Goal: Check status: Check status

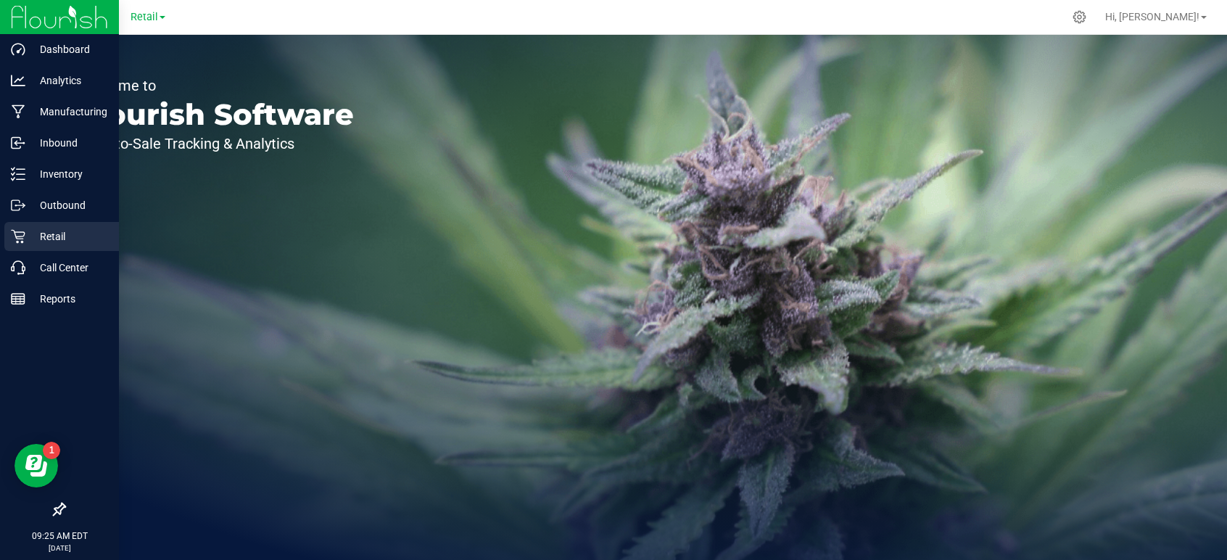
click at [53, 228] on p "Retail" at bounding box center [68, 236] width 87 height 17
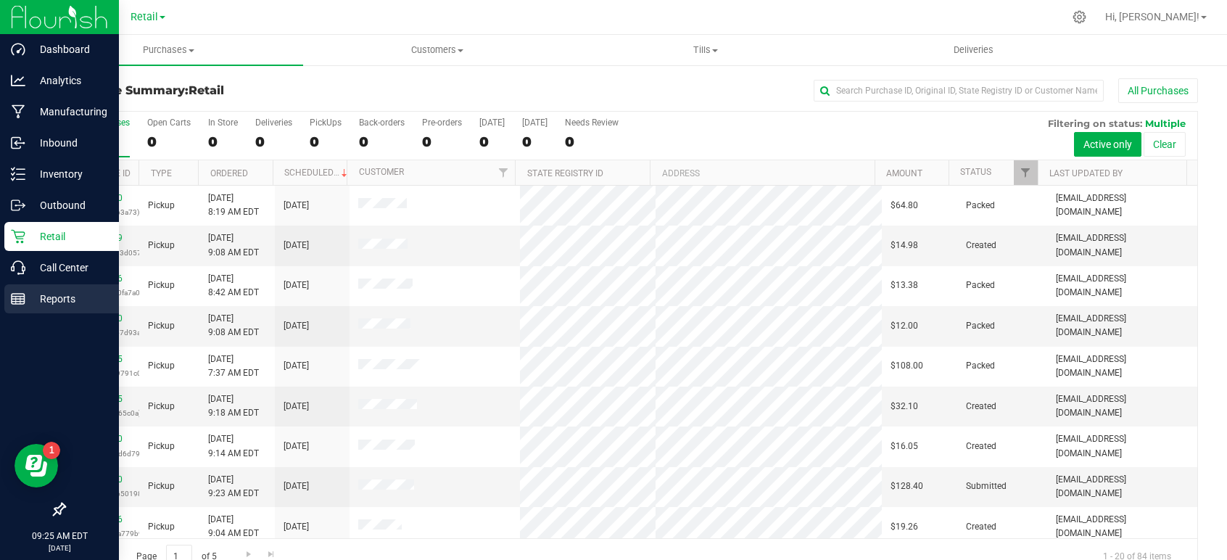
click at [56, 294] on p "Reports" at bounding box center [68, 298] width 87 height 17
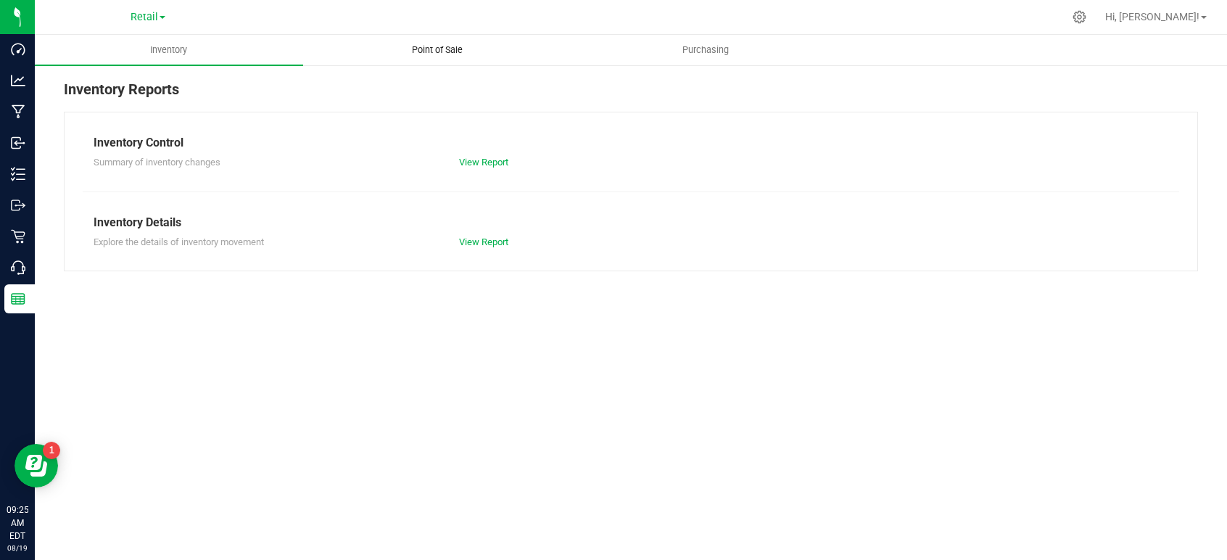
click at [436, 52] on span "Point of Sale" at bounding box center [437, 49] width 90 height 13
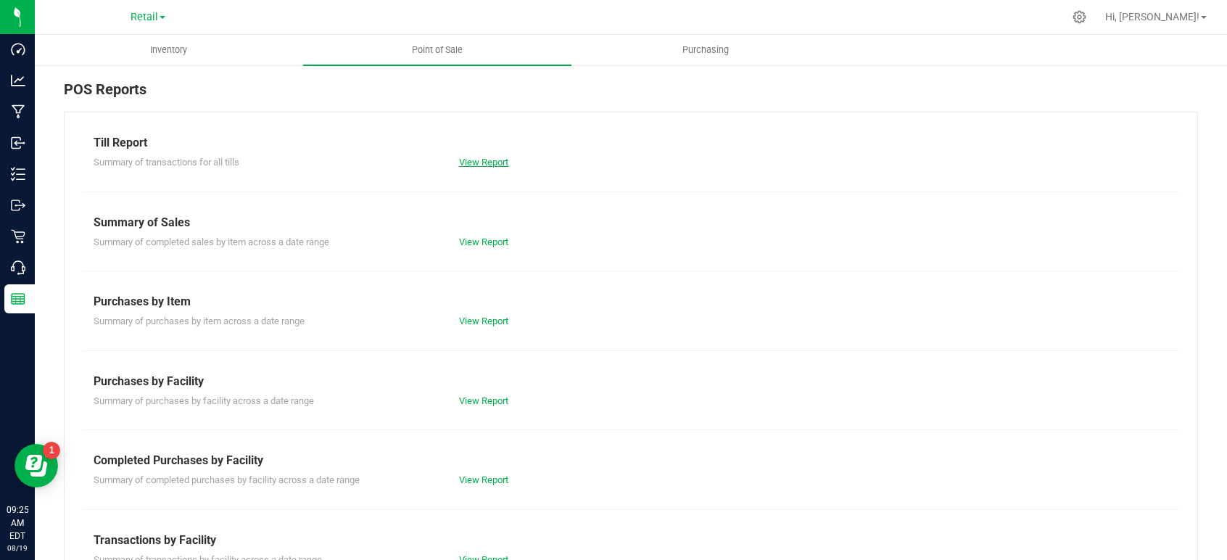
click at [481, 163] on link "View Report" at bounding box center [483, 162] width 49 height 11
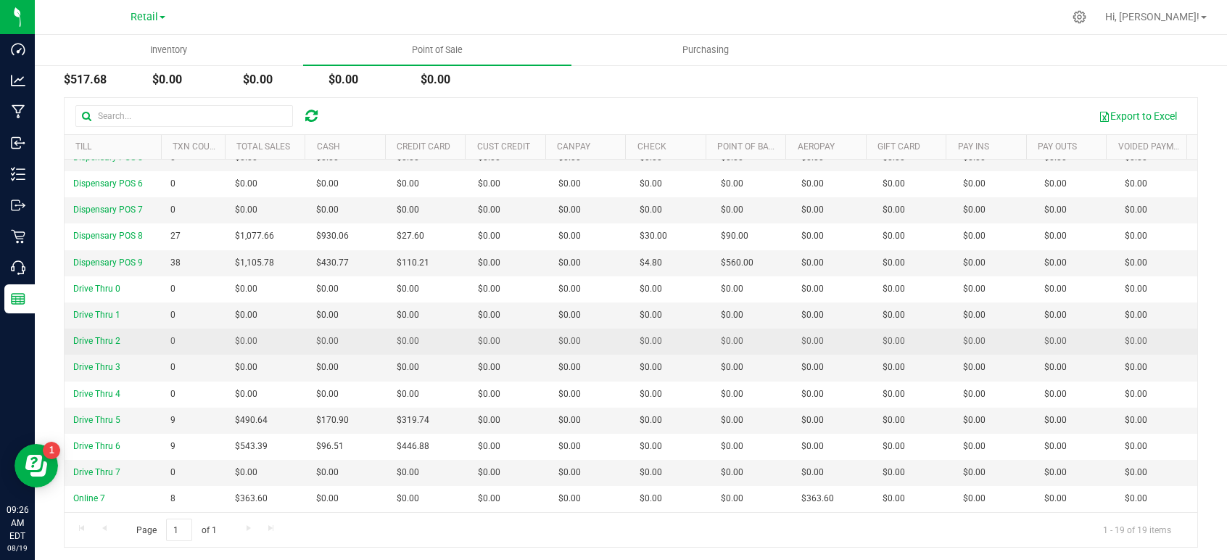
scroll to position [147, 0]
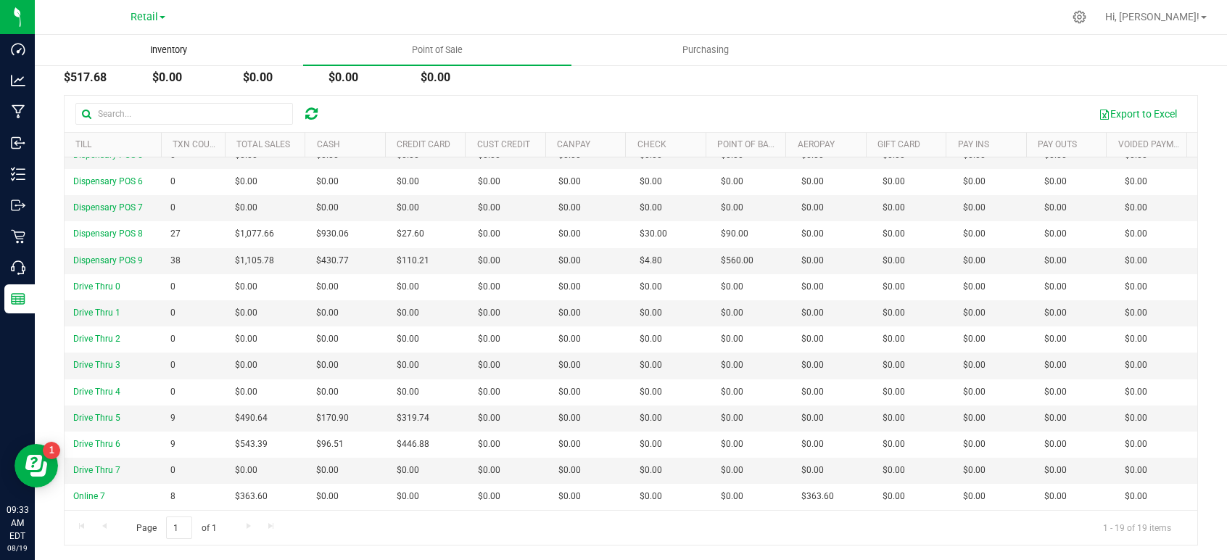
click at [165, 54] on span "Inventory" at bounding box center [168, 49] width 76 height 13
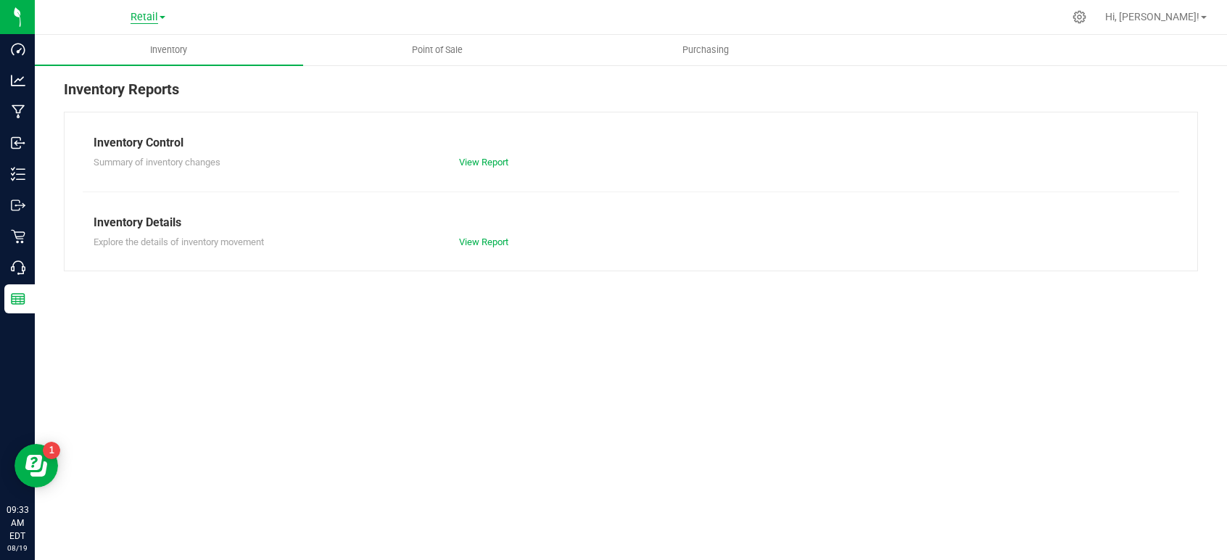
click at [146, 11] on span "Retail" at bounding box center [144, 17] width 28 height 13
click at [309, 73] on div "Inventory Reports Inventory Control Summary of inventory changes View Report In…" at bounding box center [631, 175] width 1192 height 222
click at [157, 14] on span "Retail" at bounding box center [144, 17] width 28 height 13
click at [327, 60] on uib-tab-heading "Point of Sale" at bounding box center [437, 50] width 267 height 29
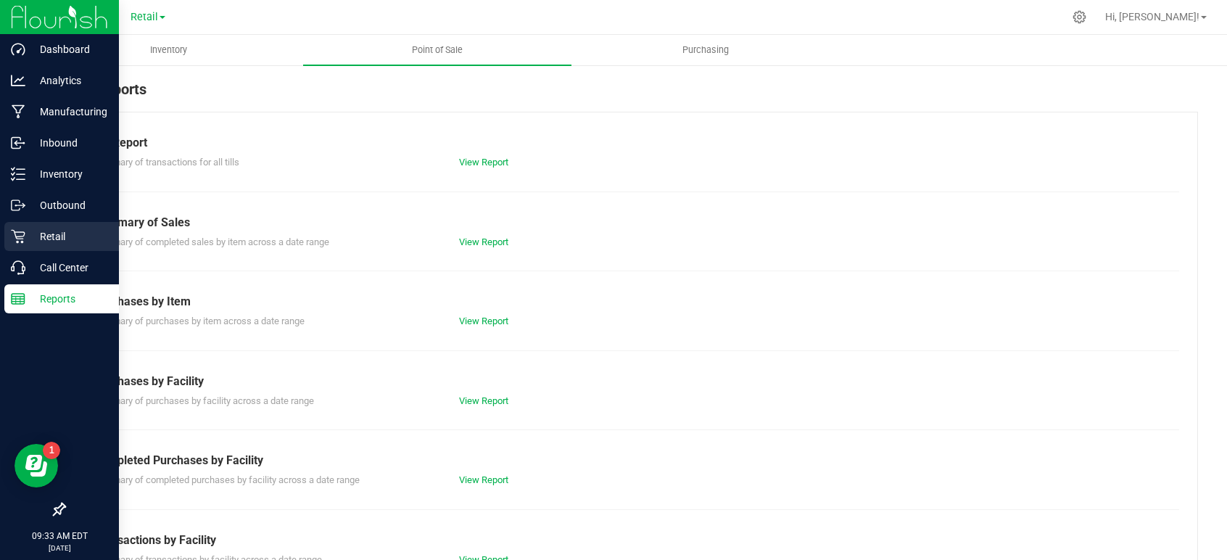
click at [33, 235] on p "Retail" at bounding box center [68, 236] width 87 height 17
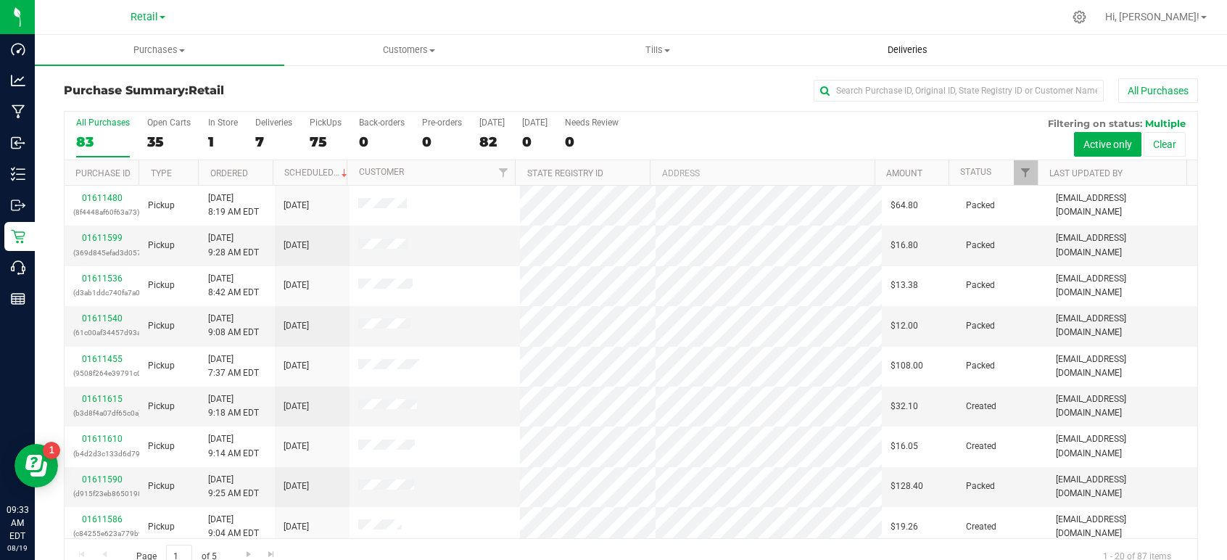
click at [924, 46] on span "Deliveries" at bounding box center [907, 49] width 79 height 13
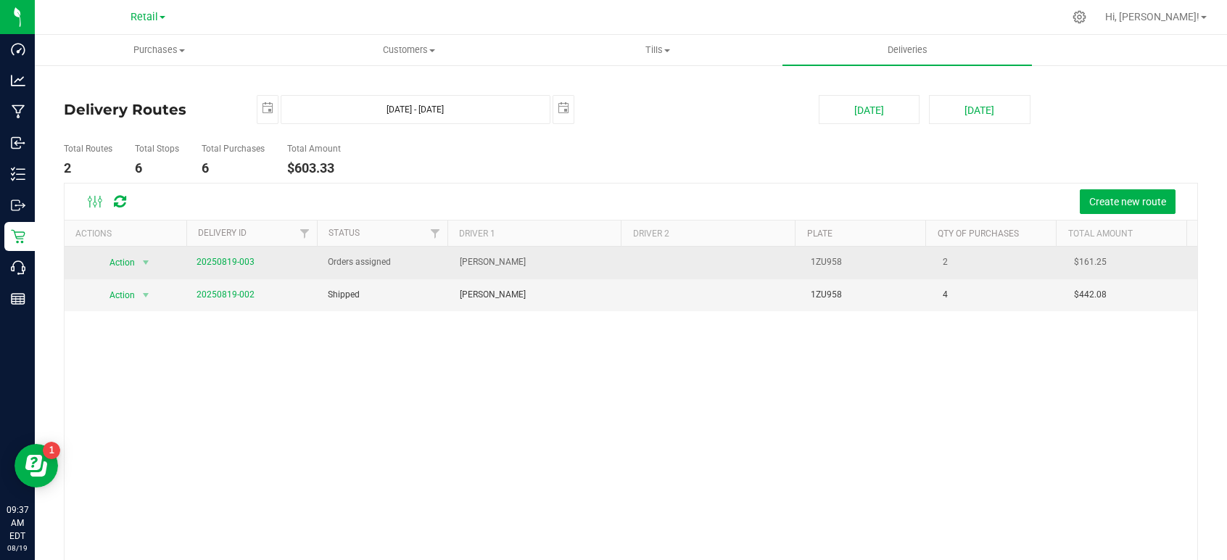
click at [205, 255] on span "20250819-003" at bounding box center [225, 262] width 58 height 14
click at [213, 261] on link "20250819-003" at bounding box center [225, 262] width 58 height 10
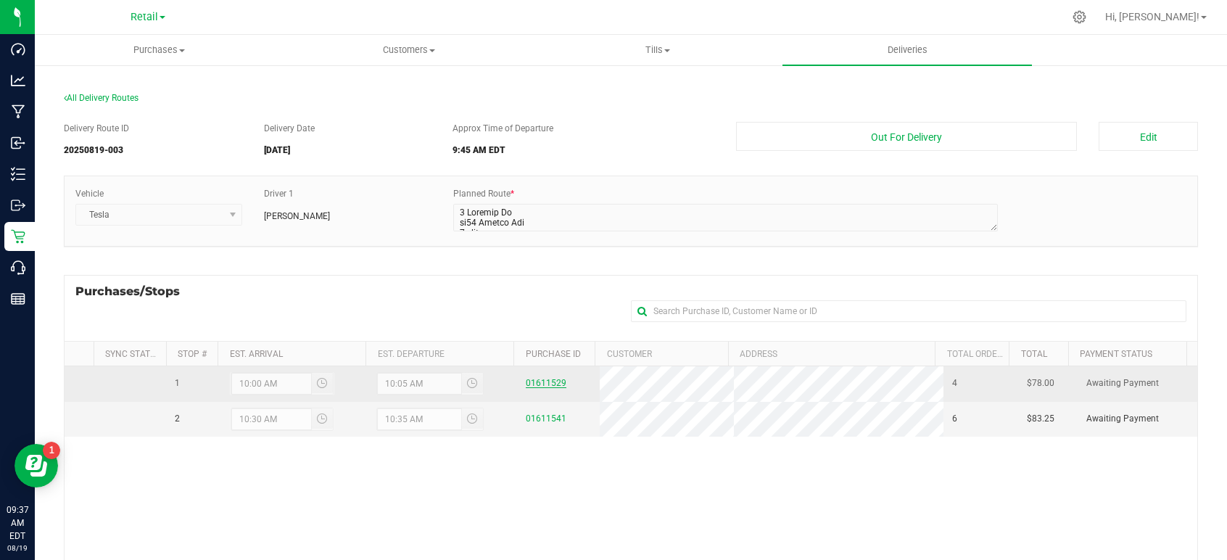
click at [534, 381] on link "01611529" at bounding box center [546, 383] width 41 height 10
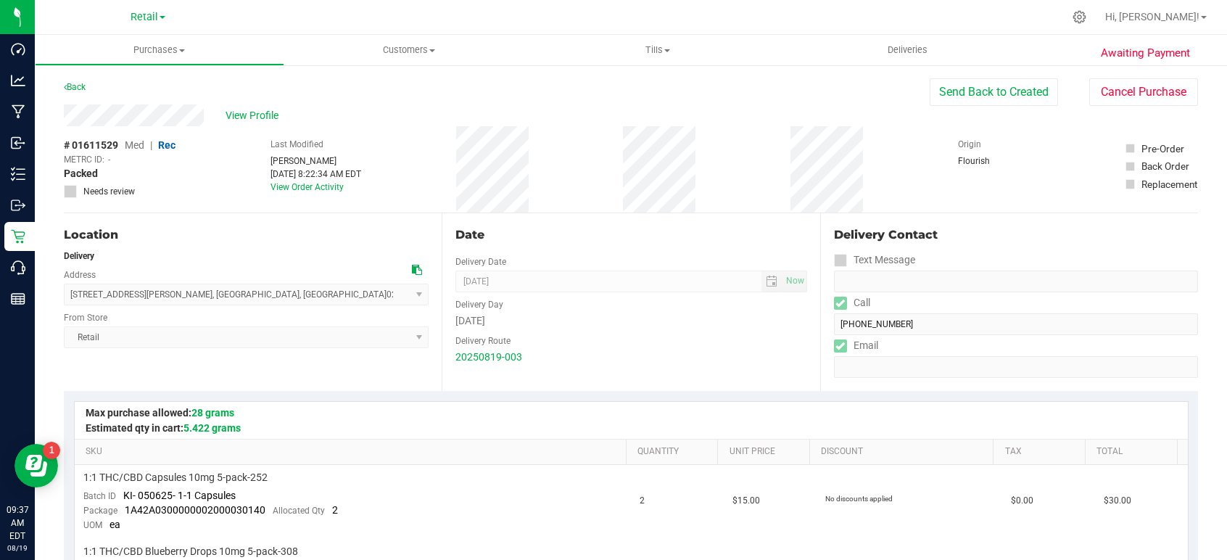
click at [747, 295] on div "Location Delivery Address [STREET_ADDRESS][PERSON_NAME] , [GEOGRAPHIC_DATA] , […" at bounding box center [631, 302] width 1134 height 178
click at [65, 117] on div "View Profile" at bounding box center [497, 115] width 866 height 22
click at [225, 299] on span "[STREET_ADDRESS][PERSON_NAME] , [GEOGRAPHIC_DATA] , [GEOGRAPHIC_DATA] 02909 Sel…" at bounding box center [246, 294] width 365 height 22
click at [235, 290] on span "[STREET_ADDRESS][PERSON_NAME] , [GEOGRAPHIC_DATA] , [GEOGRAPHIC_DATA] 02909 Sel…" at bounding box center [246, 294] width 365 height 22
drag, startPoint x: 234, startPoint y: 291, endPoint x: 69, endPoint y: 294, distance: 165.3
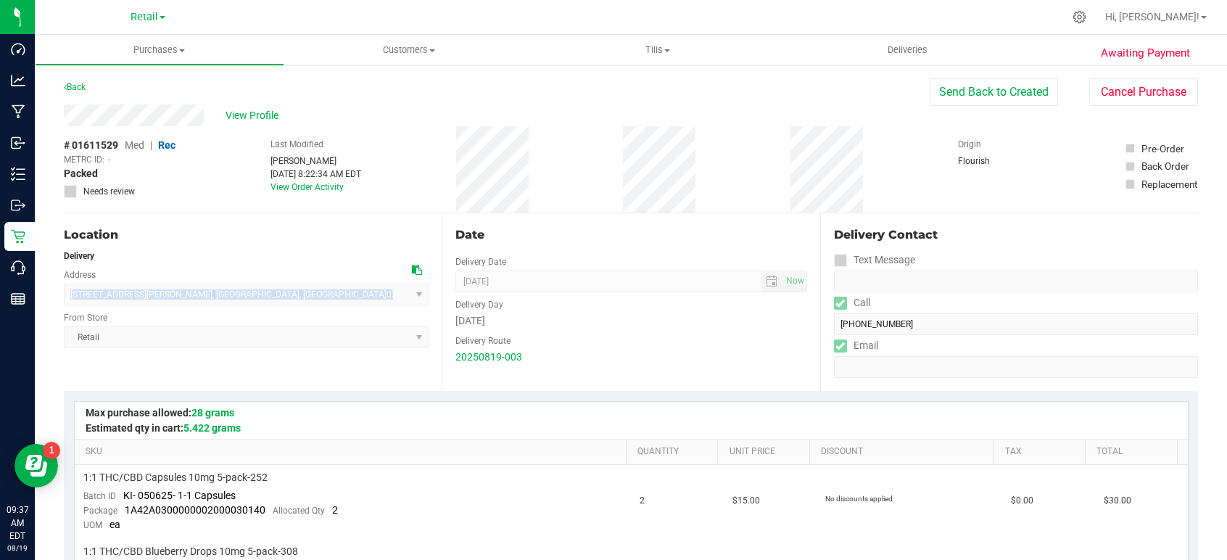
click at [69, 294] on span "[STREET_ADDRESS][PERSON_NAME] , [GEOGRAPHIC_DATA] , [GEOGRAPHIC_DATA] 02909 Sel…" at bounding box center [246, 294] width 365 height 22
copy span "[STREET_ADDRESS][PERSON_NAME]"
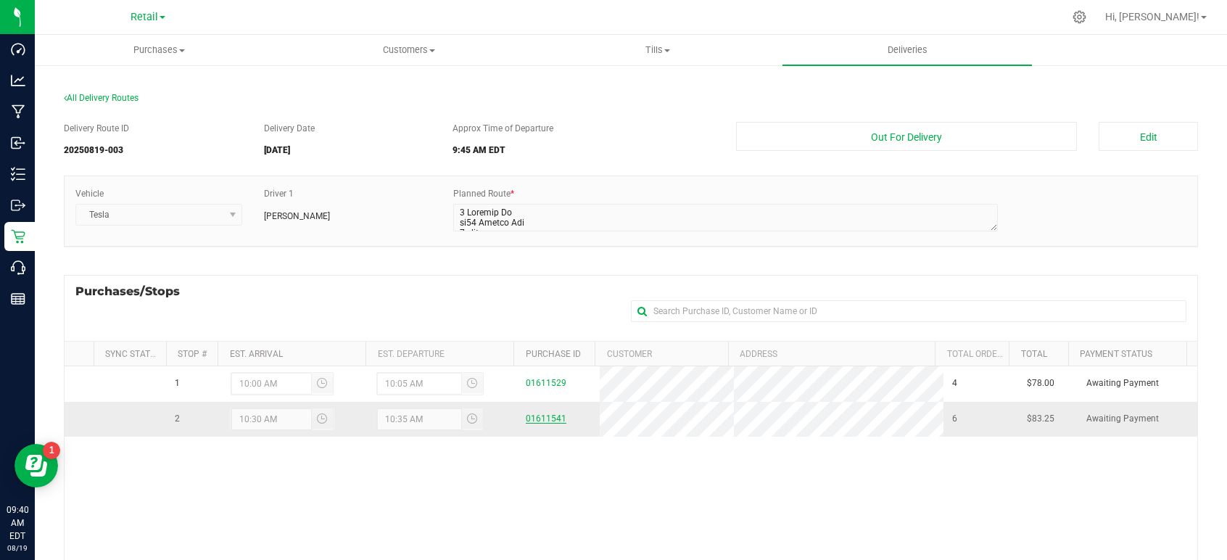
click at [534, 415] on link "01611541" at bounding box center [546, 418] width 41 height 10
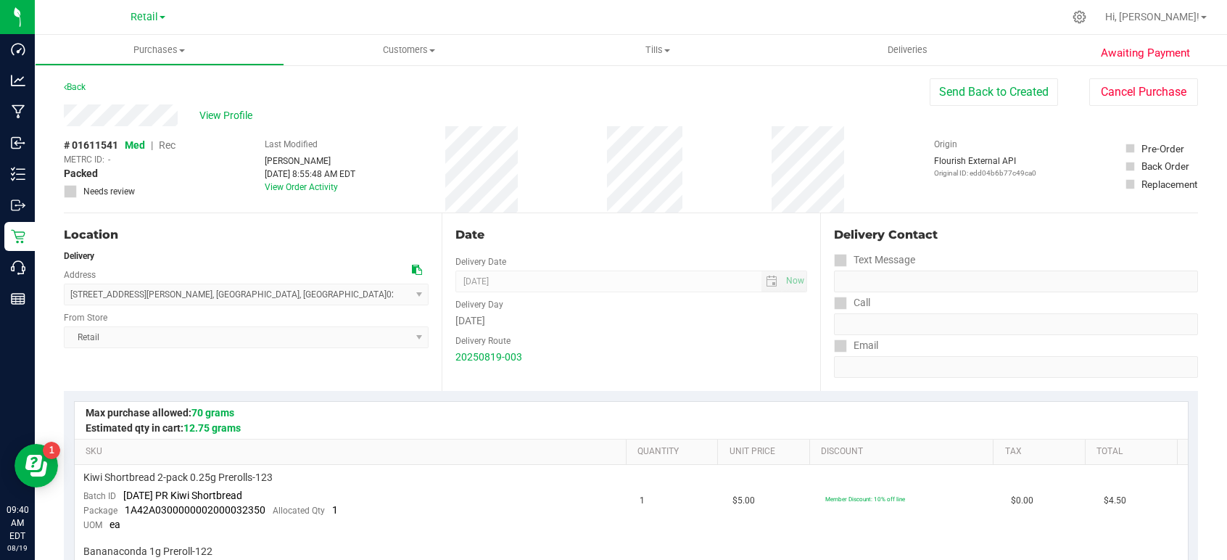
click at [262, 298] on span "[STREET_ADDRESS][PERSON_NAME] , [GEOGRAPHIC_DATA] , [GEOGRAPHIC_DATA] 02893 Sel…" at bounding box center [246, 294] width 365 height 22
drag, startPoint x: 245, startPoint y: 294, endPoint x: 67, endPoint y: 296, distance: 177.6
click at [67, 296] on span "[STREET_ADDRESS][PERSON_NAME] , [GEOGRAPHIC_DATA] , [GEOGRAPHIC_DATA] 02893 Sel…" at bounding box center [246, 294] width 365 height 22
drag, startPoint x: 67, startPoint y: 296, endPoint x: 178, endPoint y: 291, distance: 110.3
copy span "[STREET_ADDRESS][PERSON_NAME]"
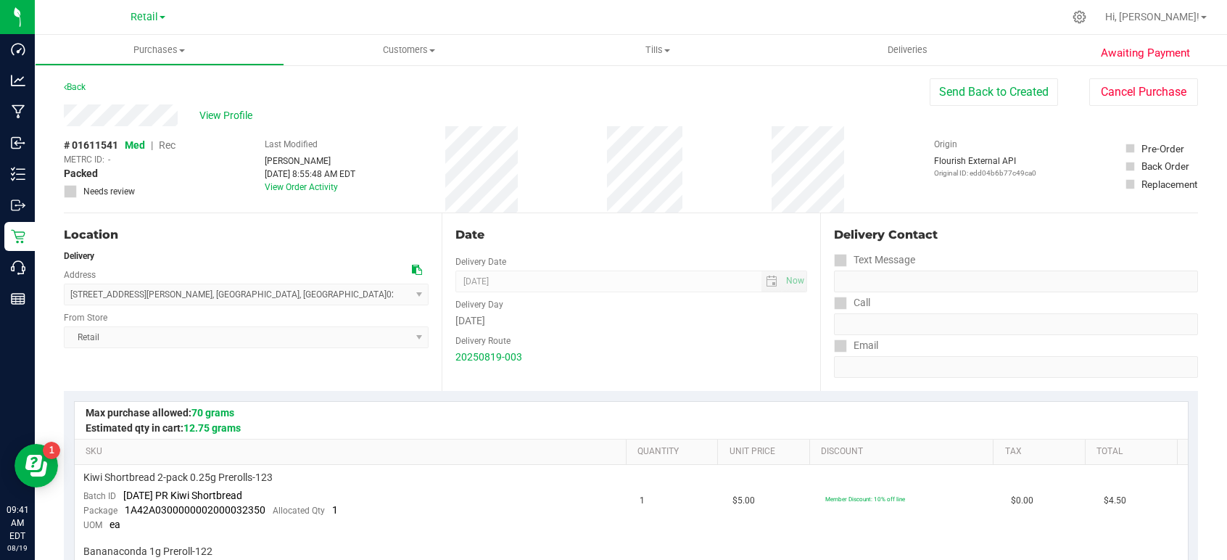
click at [67, 117] on div "View Profile" at bounding box center [497, 115] width 866 height 22
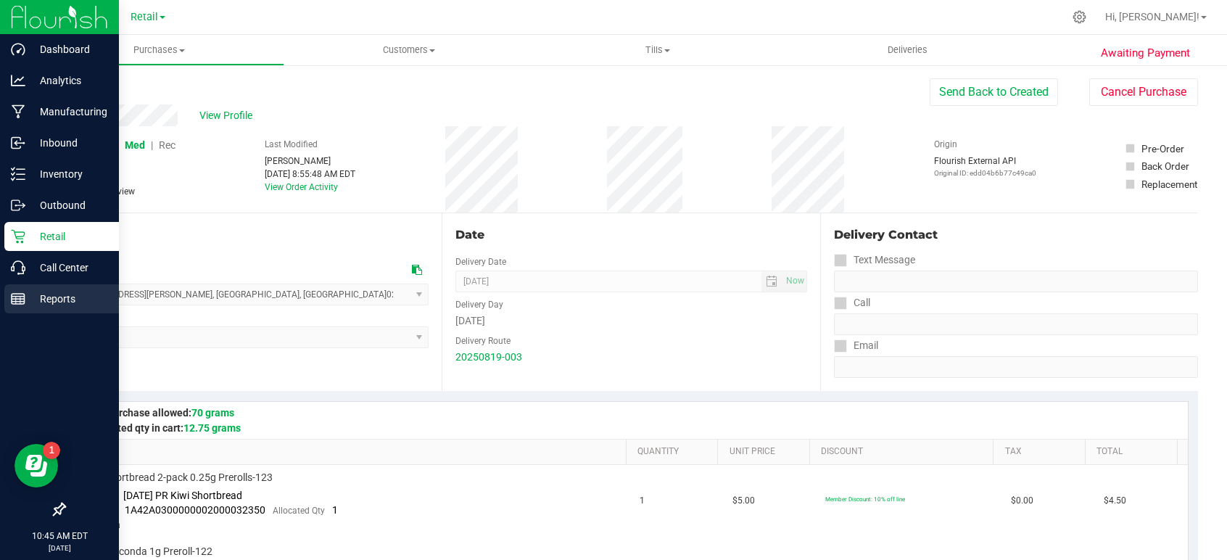
click at [70, 300] on p "Reports" at bounding box center [68, 298] width 87 height 17
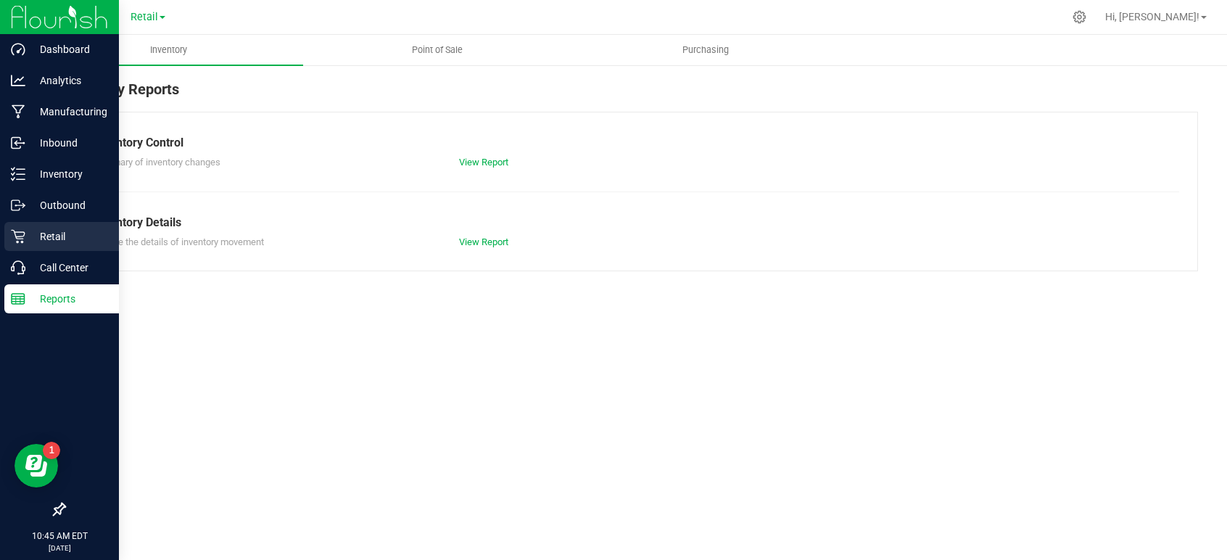
click at [48, 233] on p "Retail" at bounding box center [68, 236] width 87 height 17
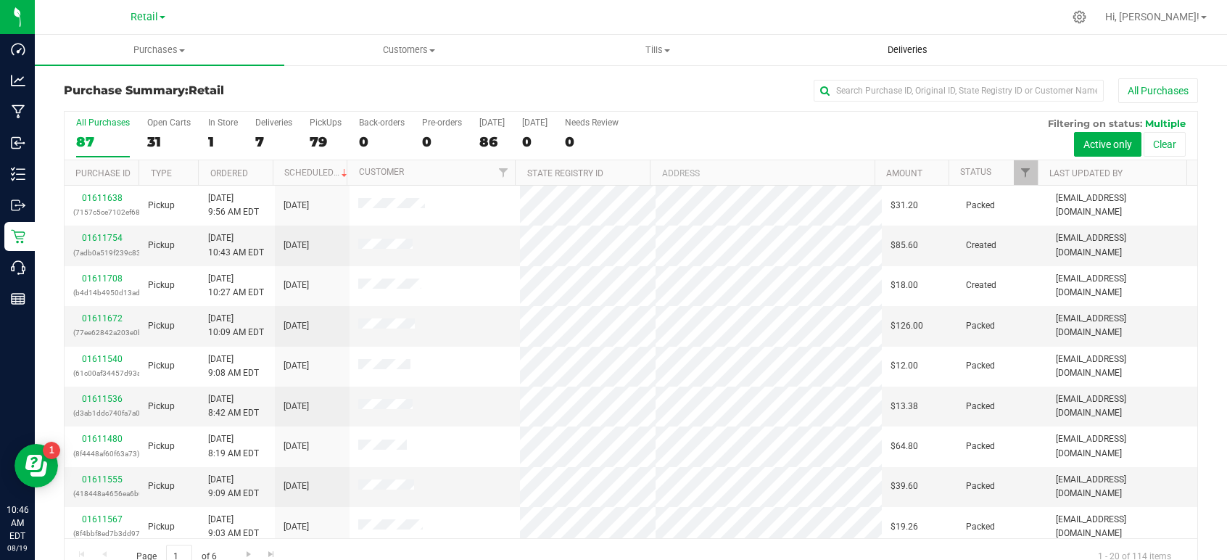
click at [925, 54] on span "Deliveries" at bounding box center [907, 49] width 79 height 13
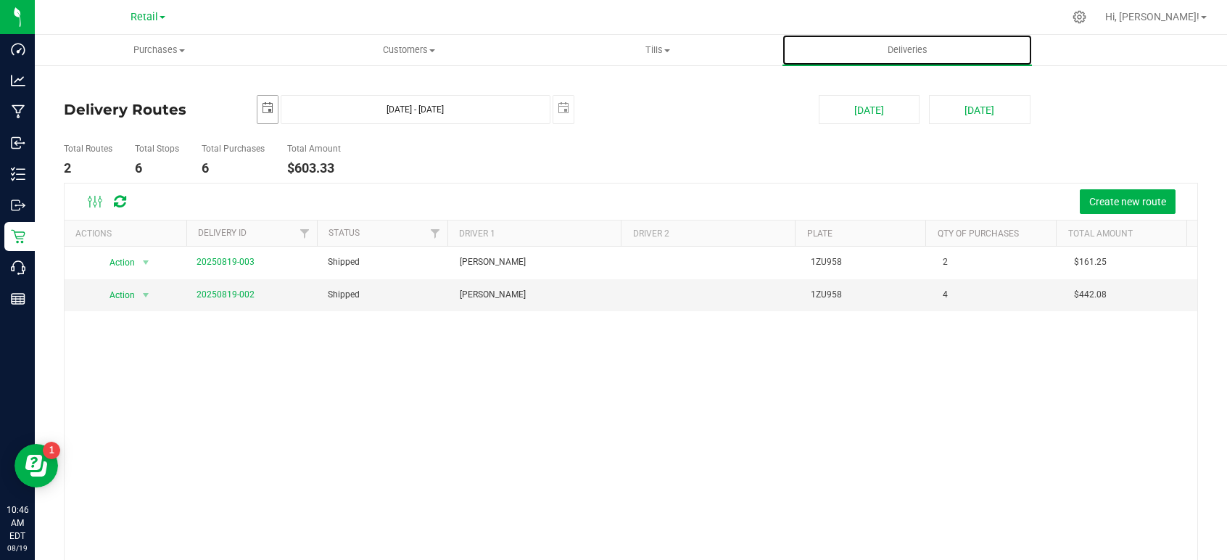
click at [262, 112] on span "select" at bounding box center [268, 108] width 12 height 12
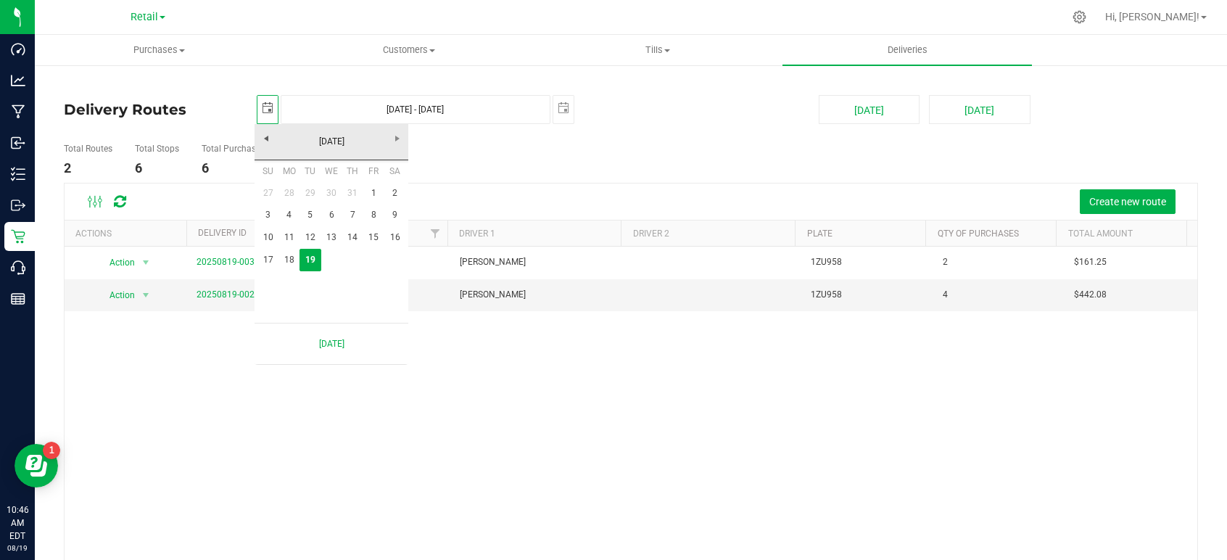
scroll to position [0, 36]
click at [287, 259] on link "18" at bounding box center [288, 260] width 21 height 22
type input "[DATE]"
type input "[DATE] - [DATE]"
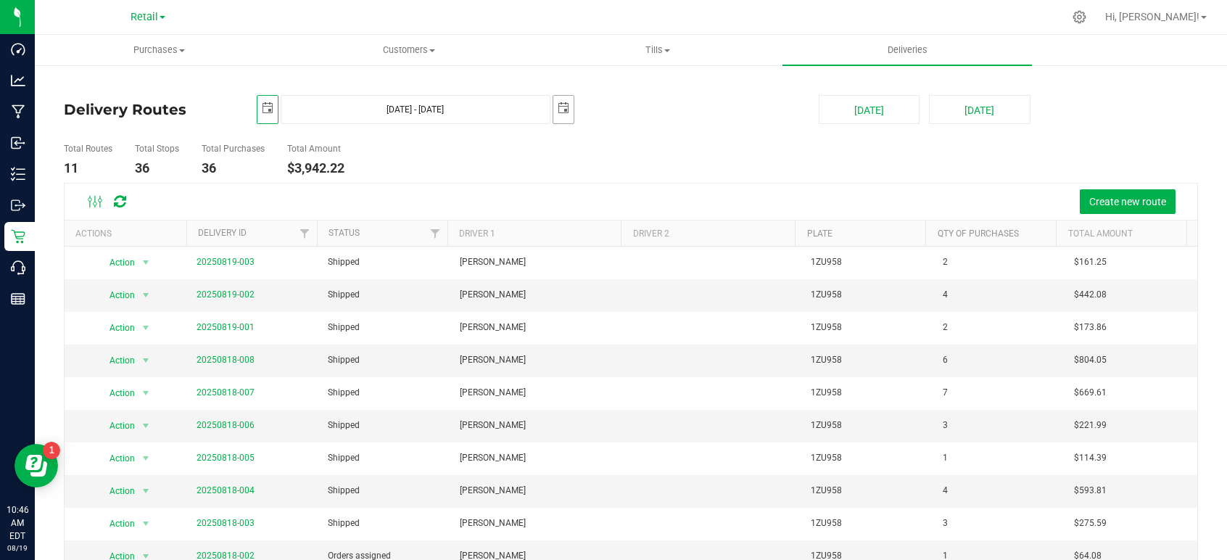
click at [557, 103] on span "select" at bounding box center [563, 108] width 12 height 12
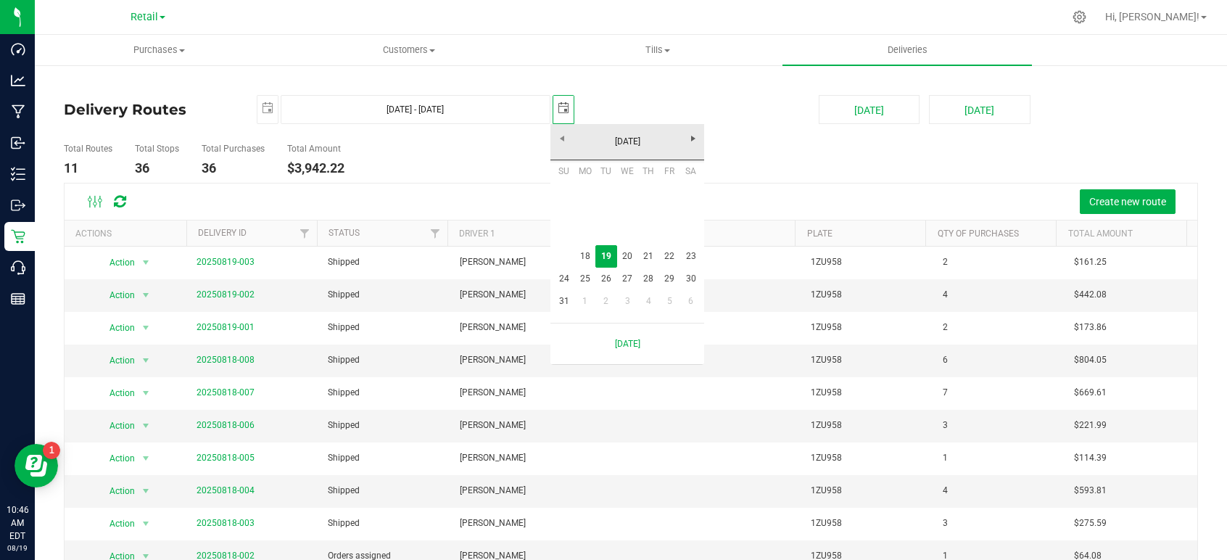
scroll to position [0, 36]
click at [262, 115] on span "select" at bounding box center [267, 108] width 20 height 25
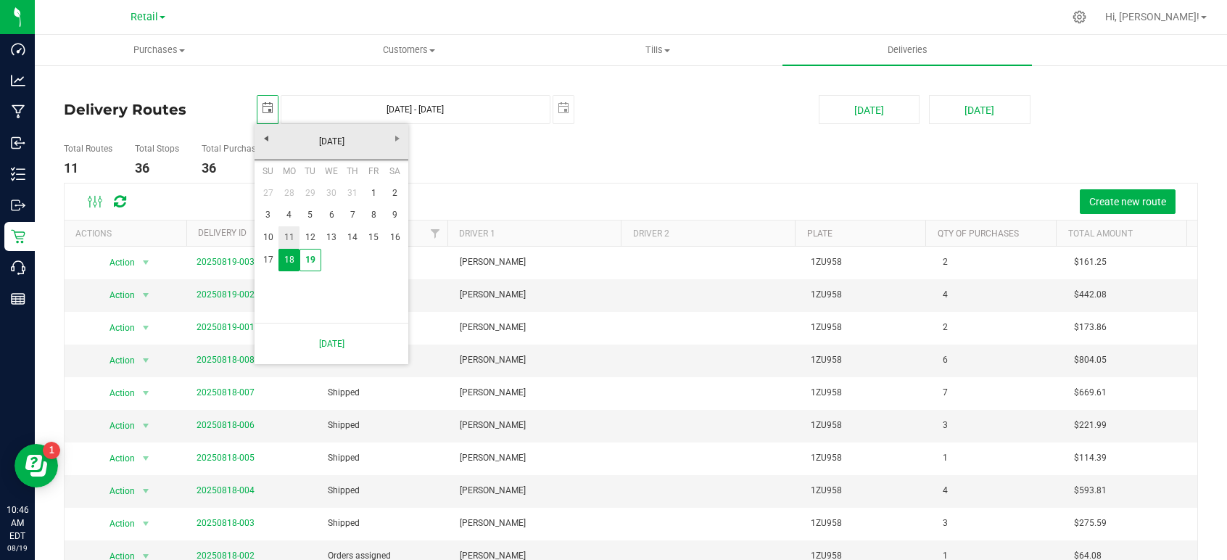
click at [286, 233] on link "11" at bounding box center [288, 237] width 21 height 22
type input "[DATE]"
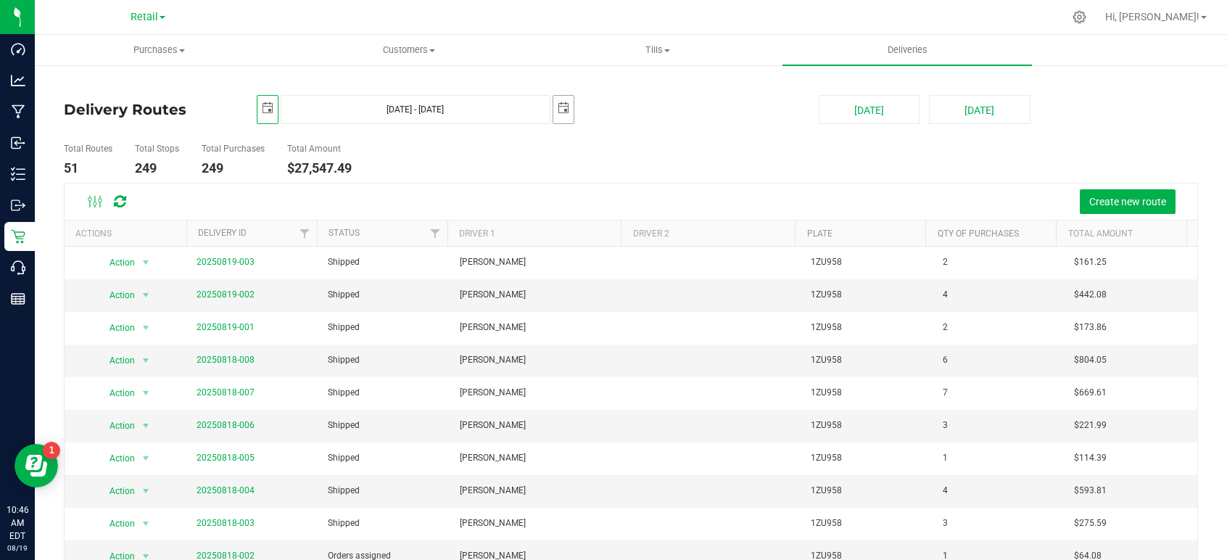
click at [559, 105] on span "select" at bounding box center [563, 108] width 12 height 12
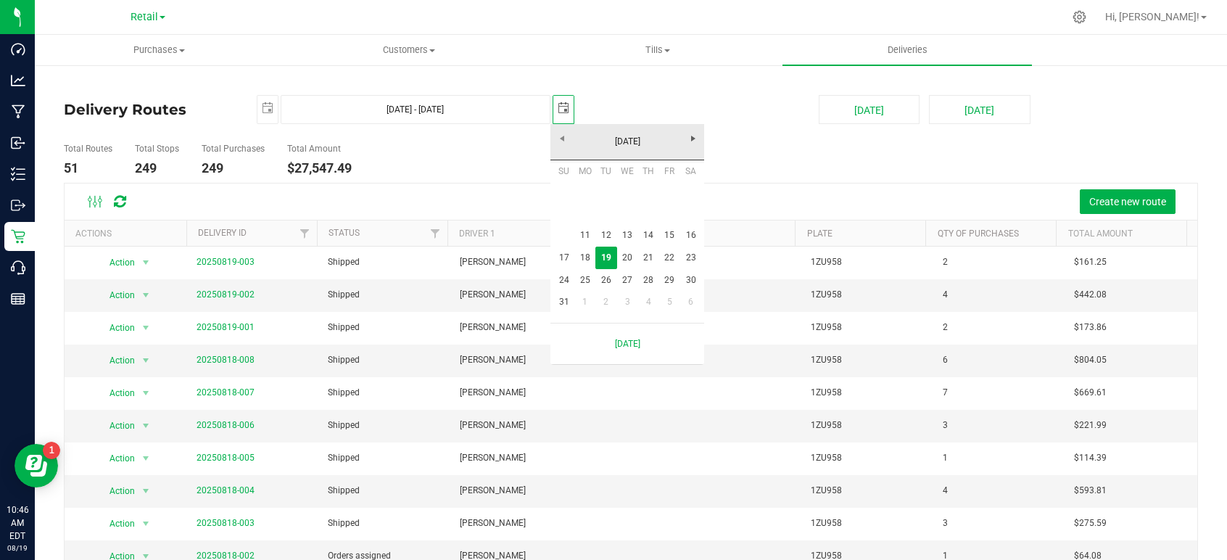
scroll to position [0, 36]
click at [565, 281] on link "24" at bounding box center [563, 280] width 21 height 22
type input "[DATE] - [DATE]"
type input "[DATE]"
